Goal: Information Seeking & Learning: Check status

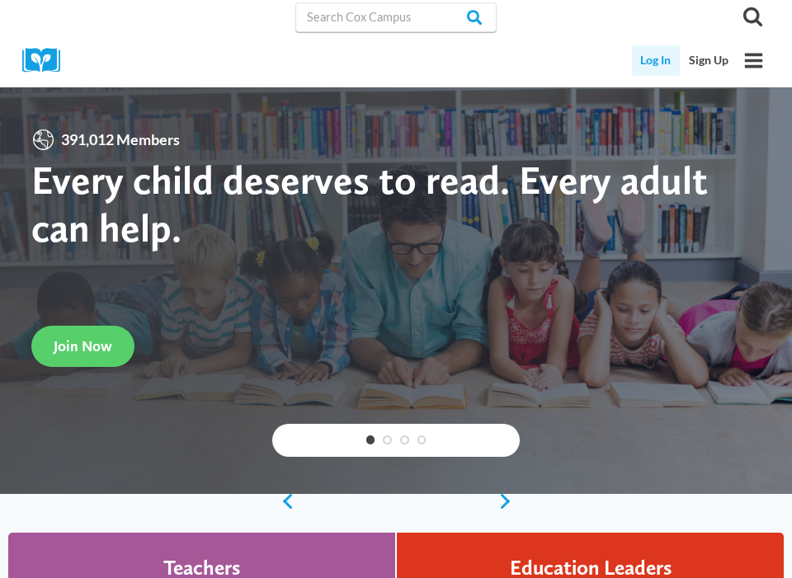
click at [668, 64] on link "Log In" at bounding box center [656, 60] width 49 height 31
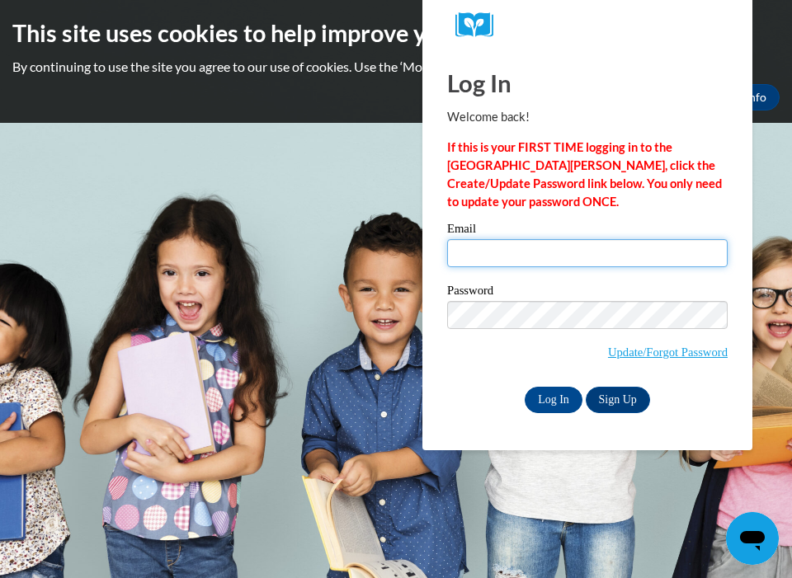
click at [483, 257] on input "Email" at bounding box center [587, 253] width 281 height 28
type input "sarahannhamlett@gmail.com"
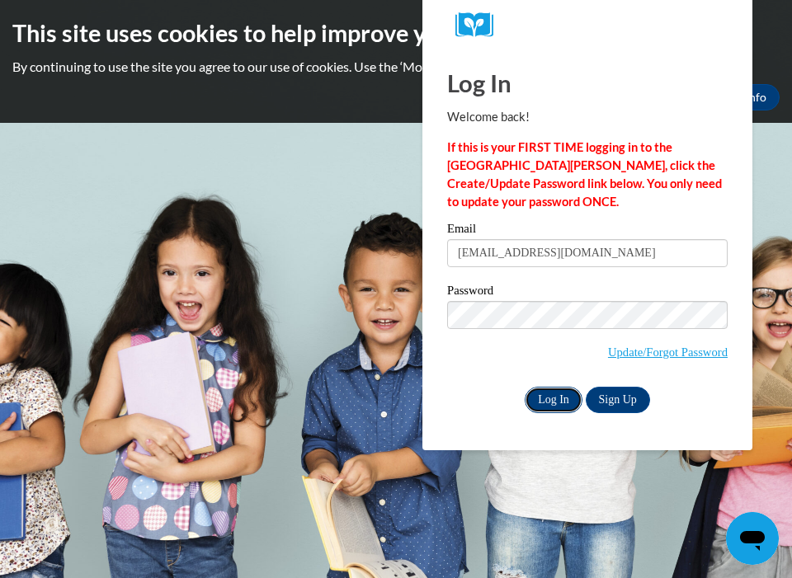
click at [554, 406] on input "Log In" at bounding box center [554, 400] width 58 height 26
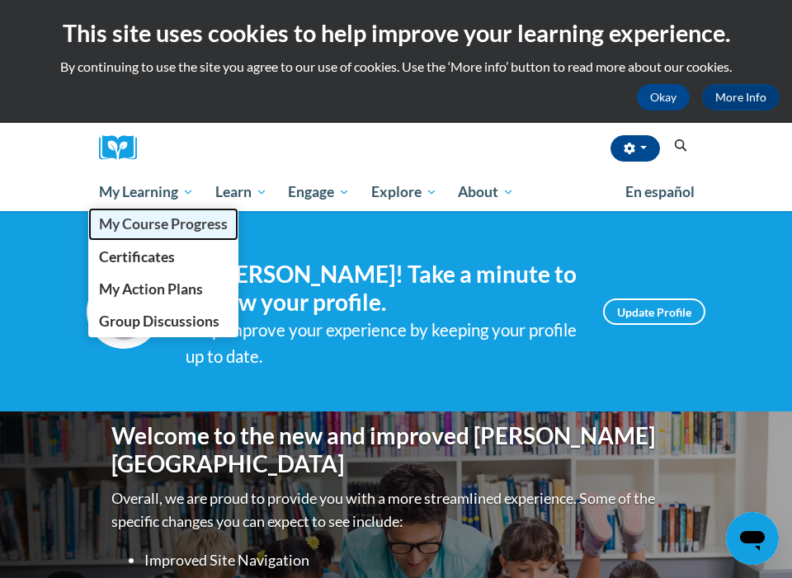
click at [130, 210] on link "My Course Progress" at bounding box center [163, 224] width 150 height 32
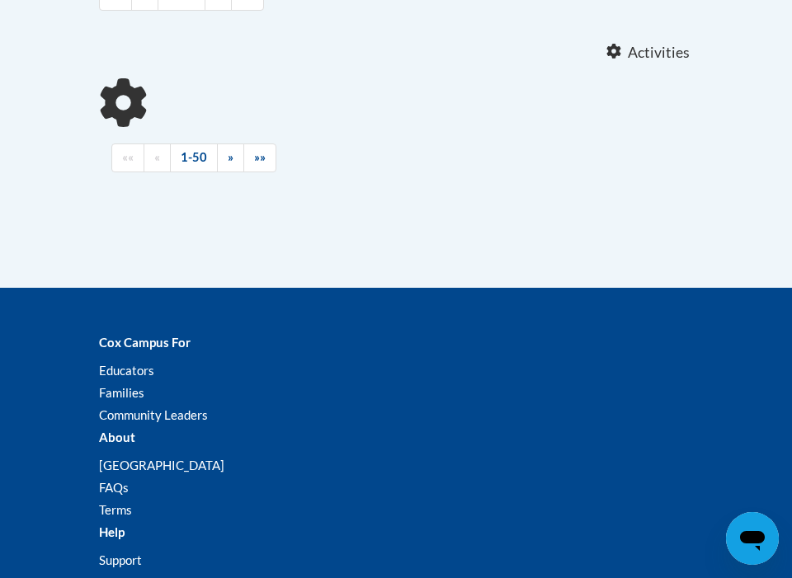
scroll to position [386, 0]
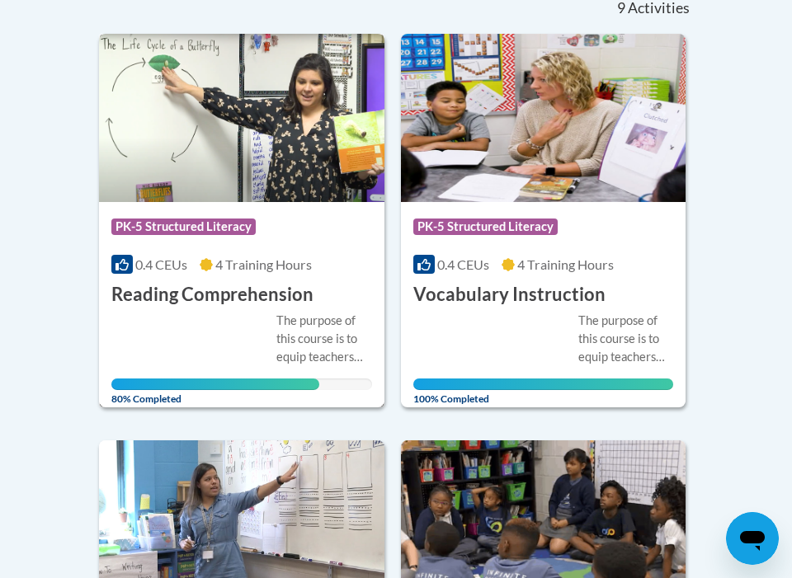
click at [229, 242] on div "Course Category: PK-5 Structured Literacy" at bounding box center [241, 228] width 261 height 37
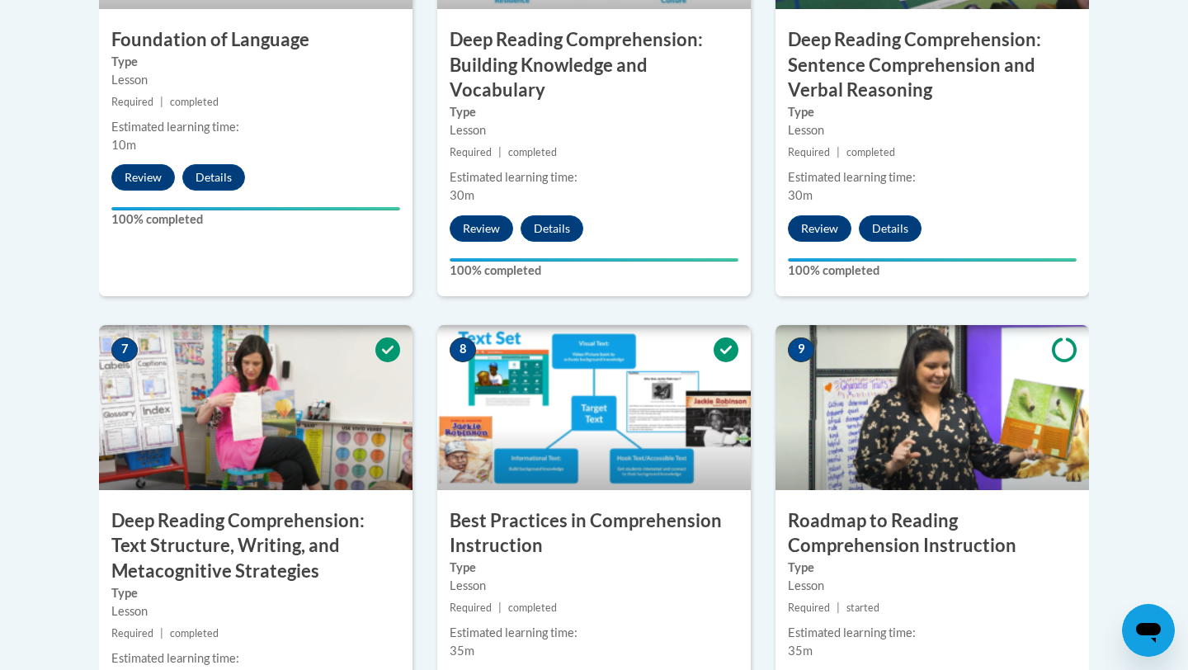
scroll to position [1335, 0]
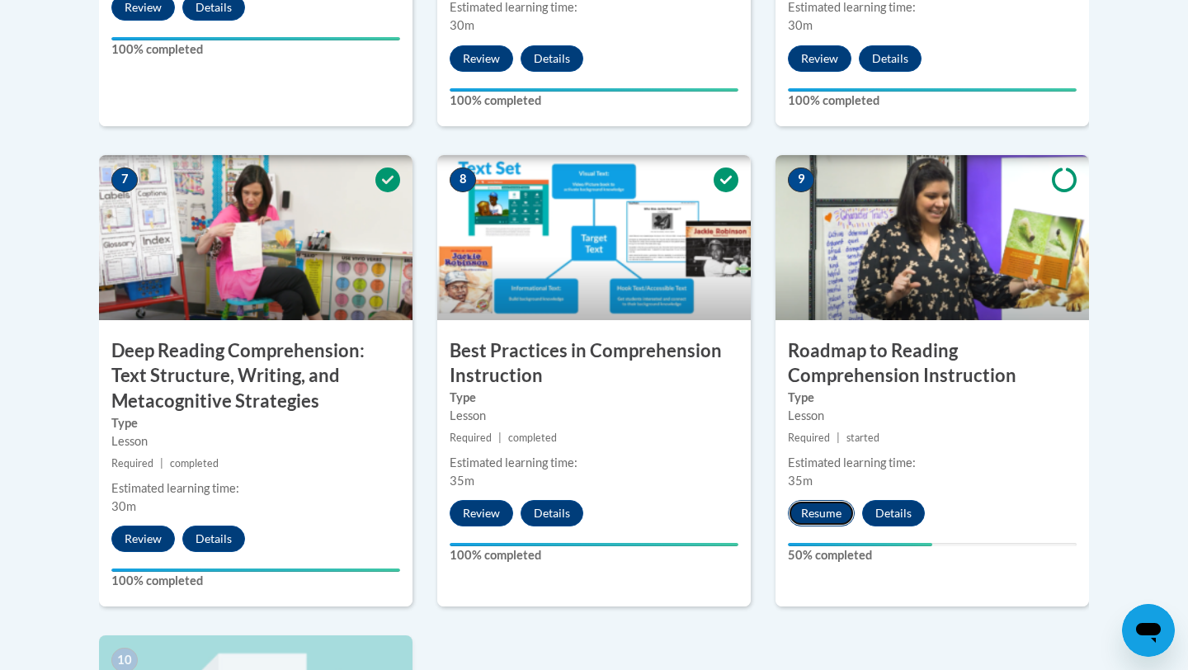
click at [791, 504] on button "Resume" at bounding box center [821, 513] width 67 height 26
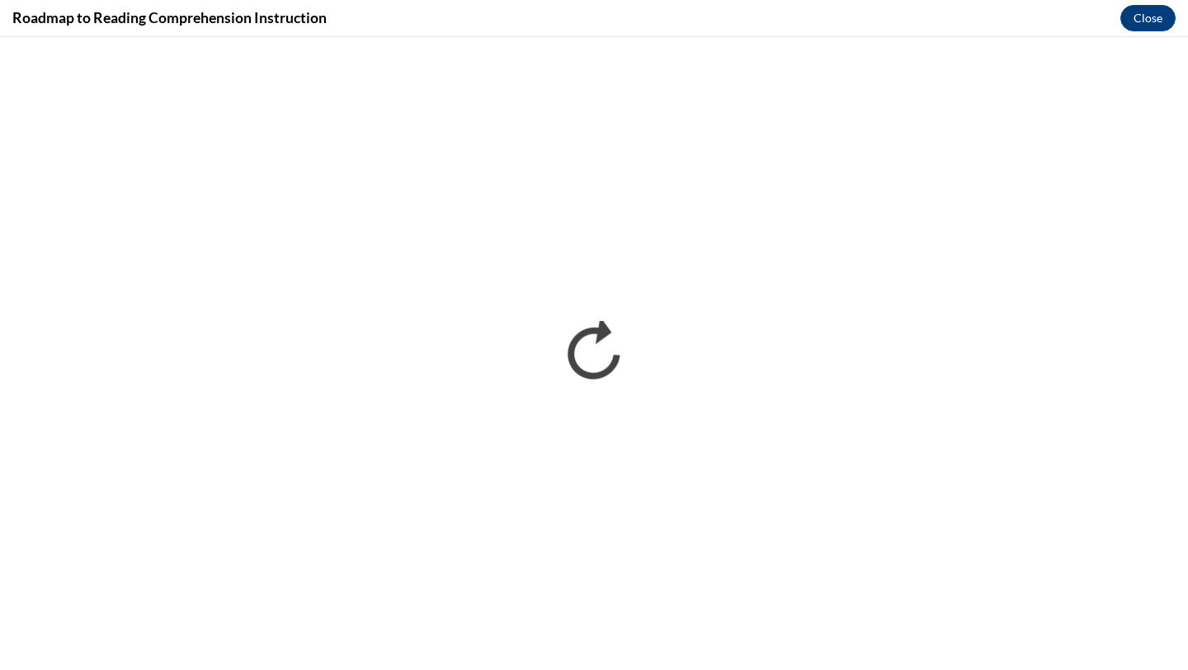
scroll to position [0, 0]
